Goal: Information Seeking & Learning: Find specific page/section

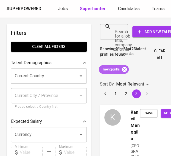
click at [124, 69] on icon at bounding box center [124, 69] width 5 height 5
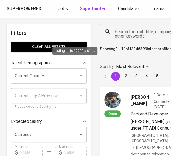
click at [121, 36] on input "Search for a job title, company or other keywords" at bounding box center [142, 32] width 58 height 10
click at [129, 30] on input "Search for a job title, company or other keywords" at bounding box center [142, 32] width 58 height 10
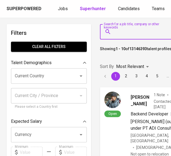
paste input "[PERSON_NAME]"
type input "[PERSON_NAME]"
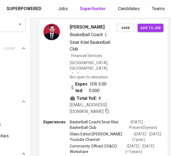
scroll to position [41, 61]
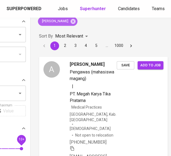
drag, startPoint x: 70, startPoint y: 23, endPoint x: 173, endPoint y: 81, distance: 118.5
click at [70, 23] on icon at bounding box center [72, 21] width 5 height 5
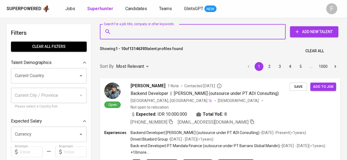
click at [136, 30] on input "Search for a job title, company or other keywords" at bounding box center [194, 32] width 162 height 10
paste input "[EMAIL_ADDRESS][DOMAIN_NAME]"
type input "[EMAIL_ADDRESS][DOMAIN_NAME]"
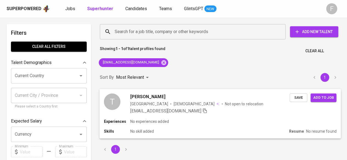
click at [163, 122] on p "No experiences added" at bounding box center [149, 121] width 38 height 5
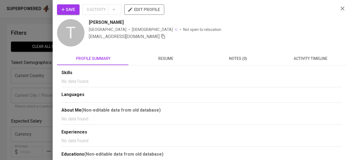
click at [161, 56] on span "resume" at bounding box center [166, 58] width 66 height 7
